Goal: Task Accomplishment & Management: Complete application form

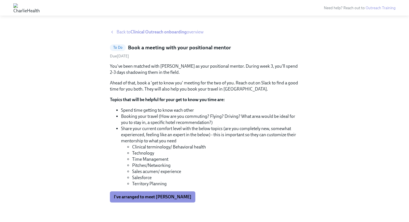
scroll to position [7, 0]
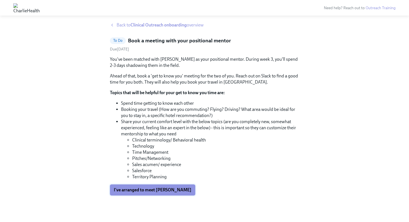
click at [167, 193] on button "I've arranged to meet [PERSON_NAME]" at bounding box center [152, 189] width 85 height 11
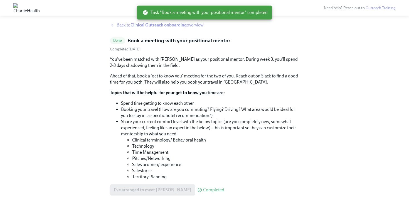
click at [178, 32] on div "Back to Clinical Outreach onboarding overview Done Book a meeting with your pos…" at bounding box center [204, 115] width 189 height 187
click at [176, 27] on strong "Clinical Outreach onboarding" at bounding box center [158, 24] width 56 height 5
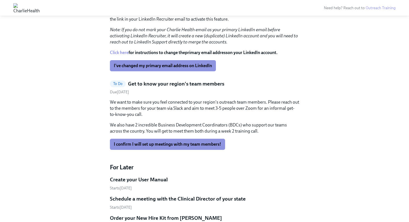
scroll to position [672, 0]
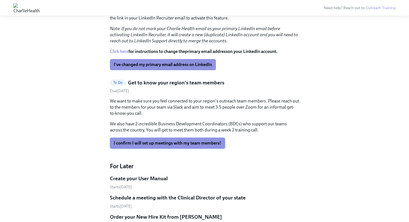
click at [206, 140] on span "I confirm I will set up meetings with my team members!" at bounding box center [167, 143] width 107 height 6
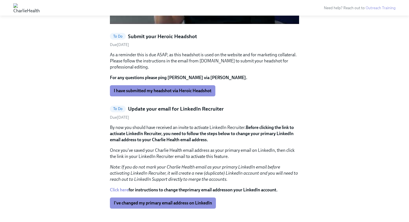
scroll to position [531, 0]
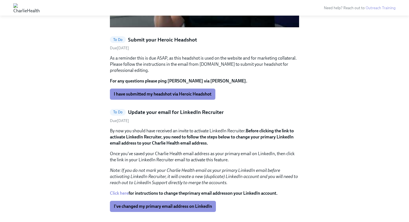
click at [161, 36] on h5 "Submit your Heroic Headshot" at bounding box center [162, 39] width 69 height 7
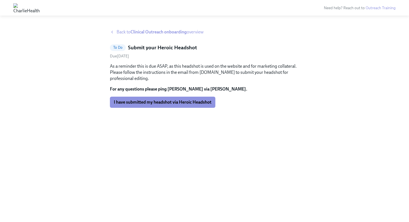
click at [128, 31] on span "Back to Clinical Outreach onboarding overview" at bounding box center [159, 32] width 87 height 6
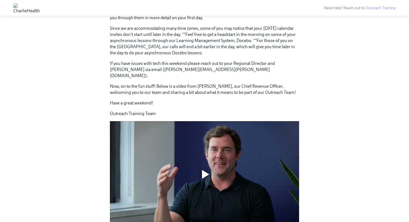
scroll to position [315, 0]
